Goal: Transaction & Acquisition: Subscribe to service/newsletter

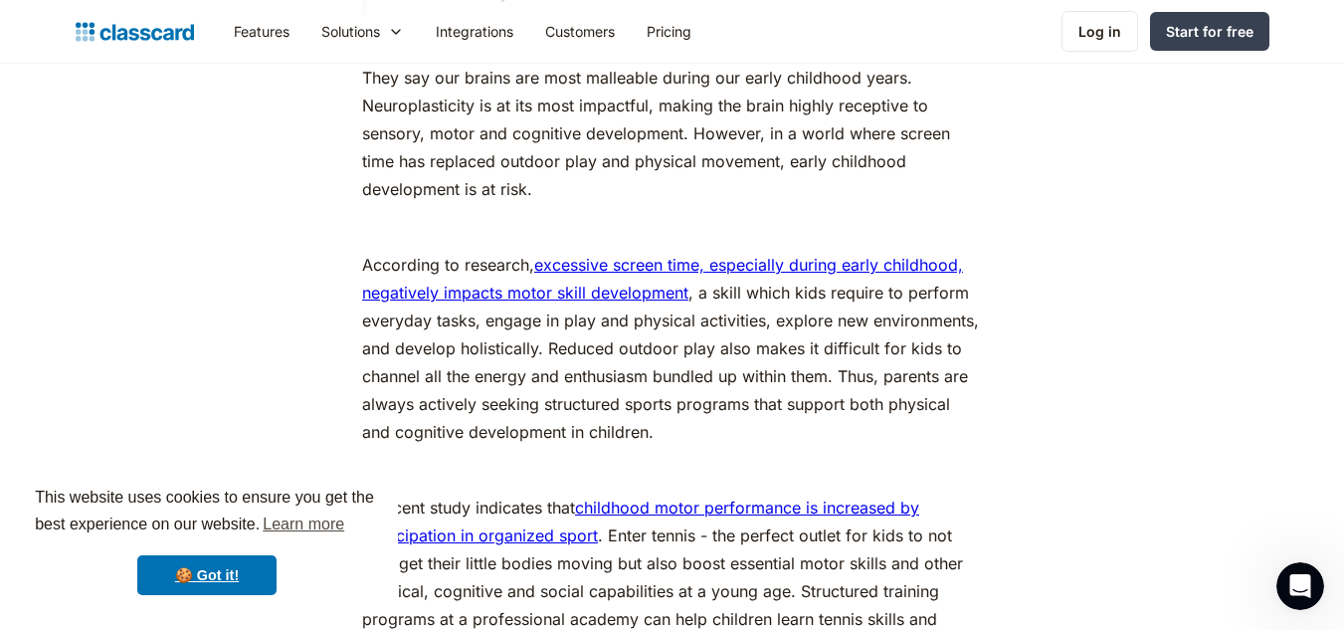
scroll to position [1653, 0]
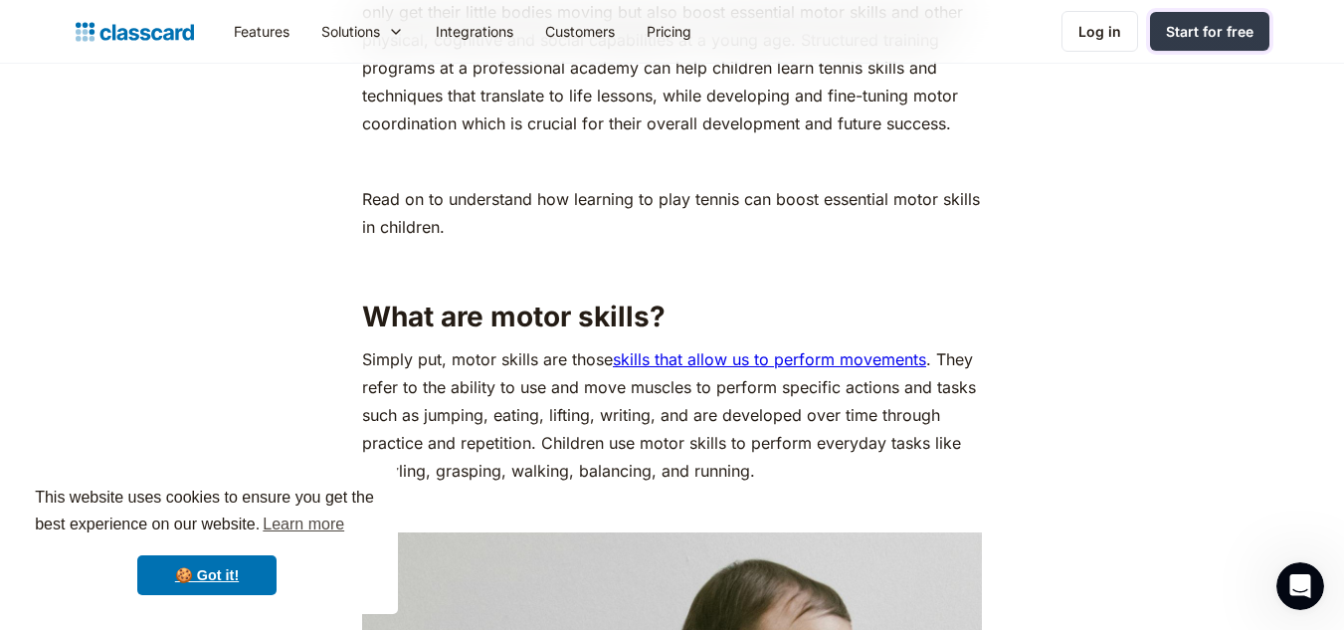
click at [1210, 38] on div "Start for free" at bounding box center [1210, 31] width 88 height 21
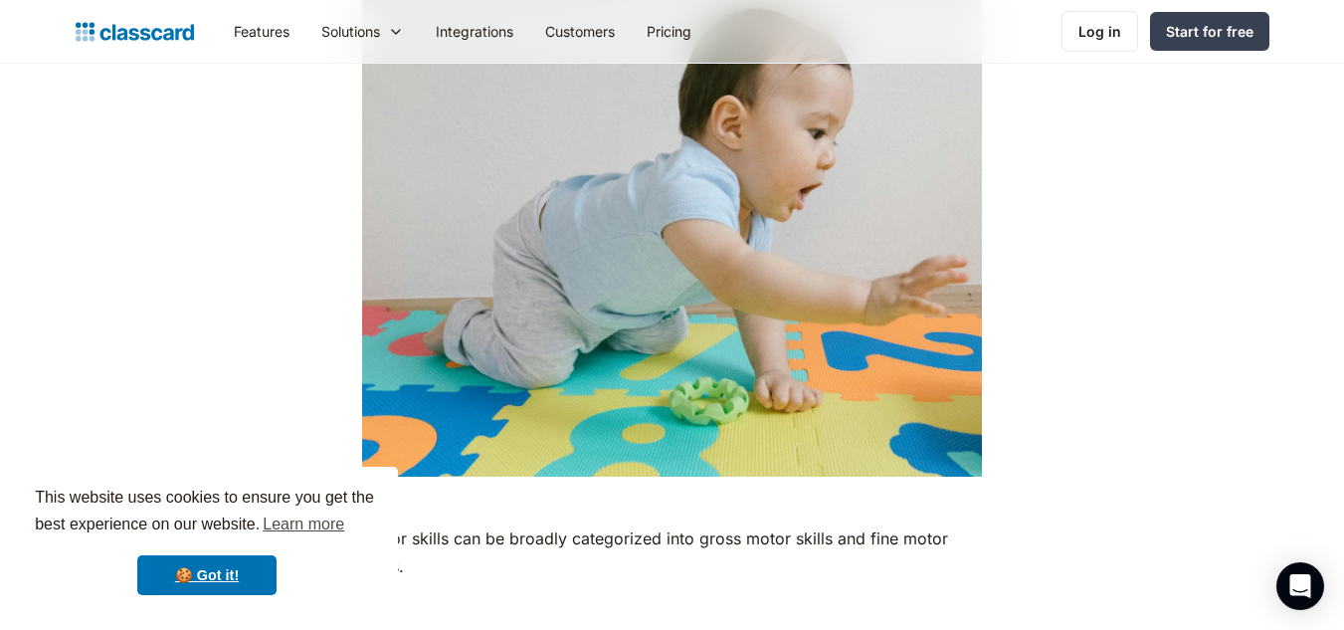
scroll to position [2755, 0]
